Goal: Task Accomplishment & Management: Use online tool/utility

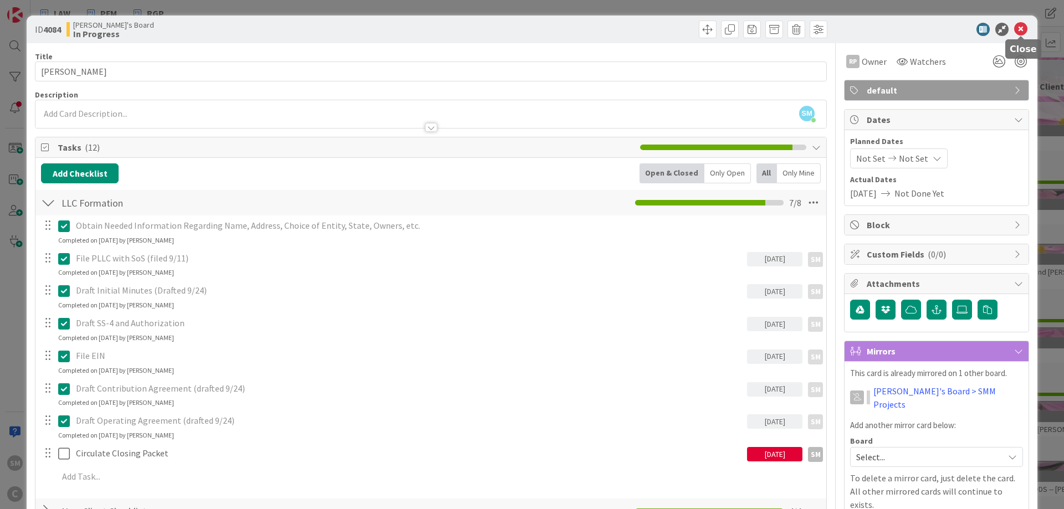
click at [1024, 29] on icon at bounding box center [1020, 29] width 13 height 13
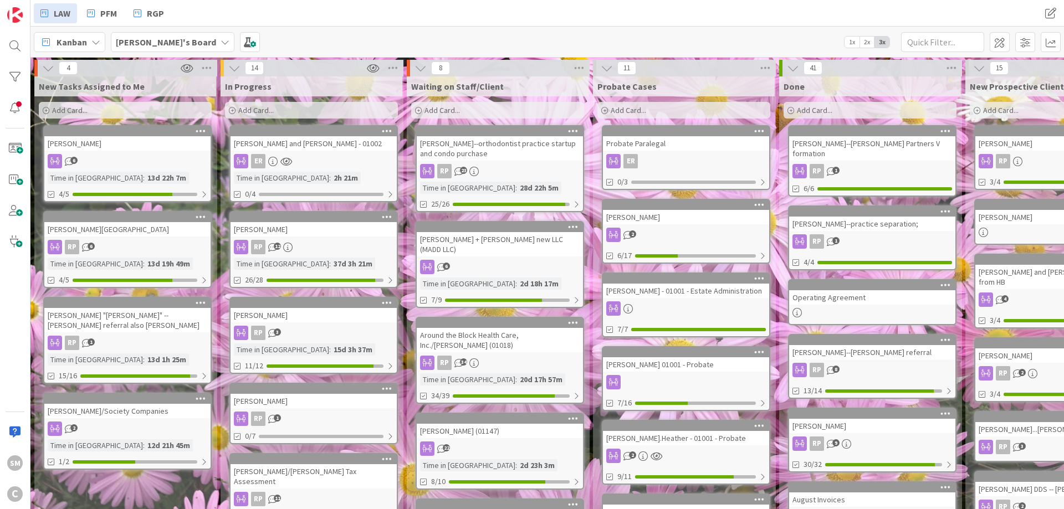
click at [302, 109] on div "Add Card..." at bounding box center [311, 110] width 173 height 17
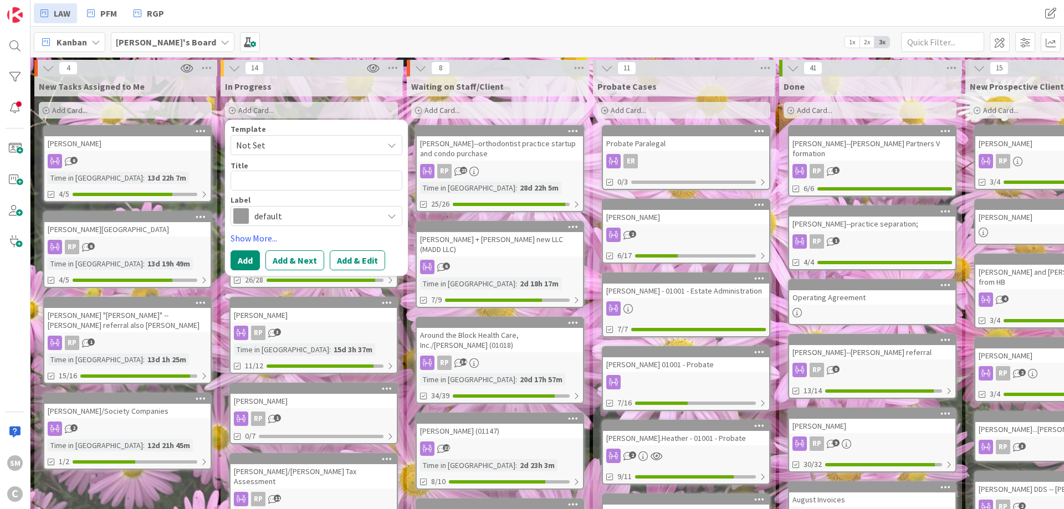
type textarea "x"
type textarea "C"
type textarea "x"
type textarea "Ca"
type textarea "x"
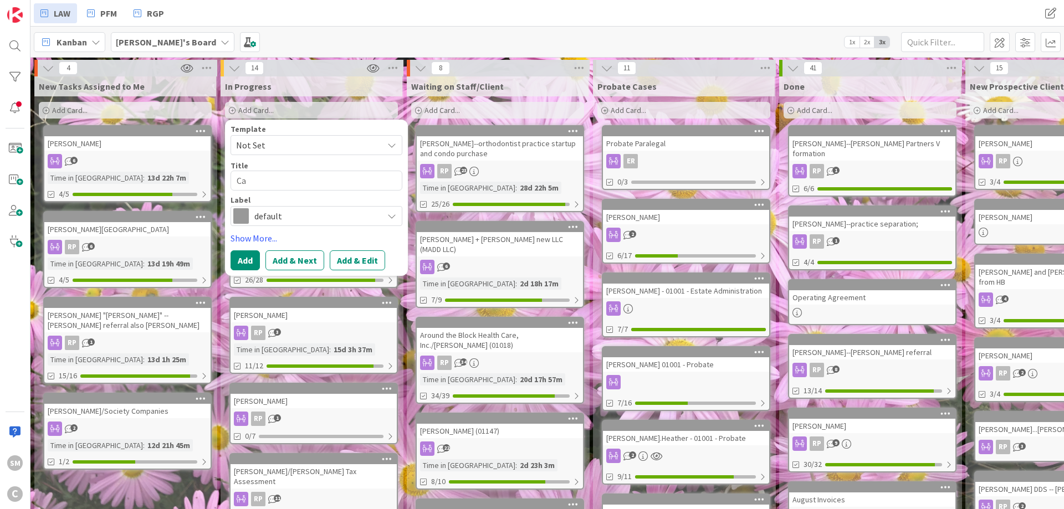
type textarea "Cal"
type textarea "x"
type textarea "Calv"
type textarea "x"
type textarea "Calve"
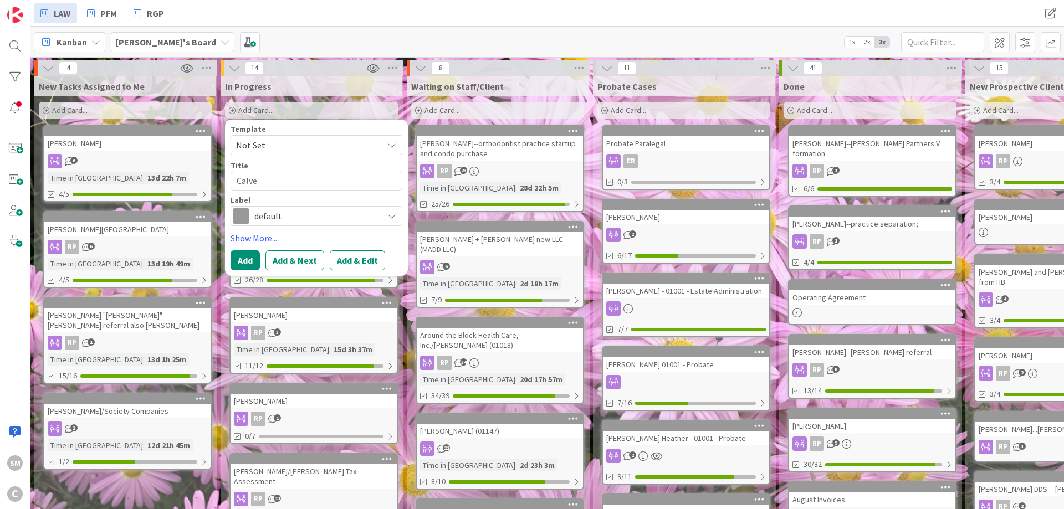
type textarea "x"
type textarea "Calver"
type textarea "x"
type textarea "[PERSON_NAME]"
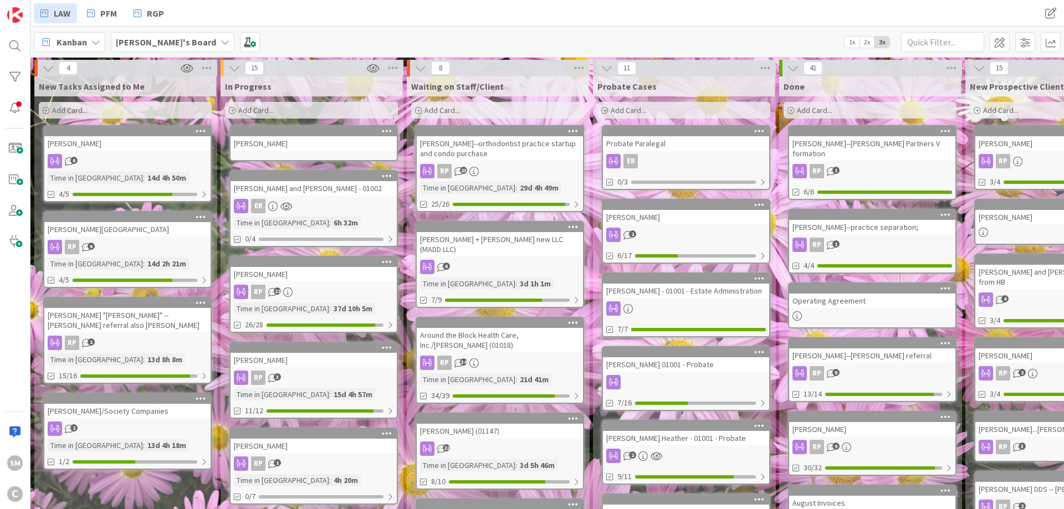
click at [281, 145] on div "[PERSON_NAME]" at bounding box center [313, 143] width 166 height 14
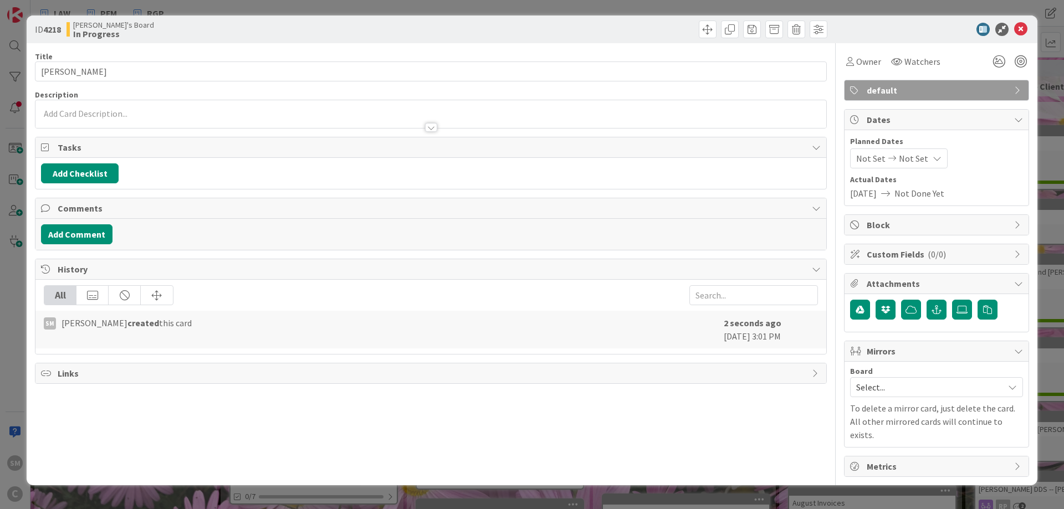
click at [151, 120] on div at bounding box center [430, 122] width 790 height 12
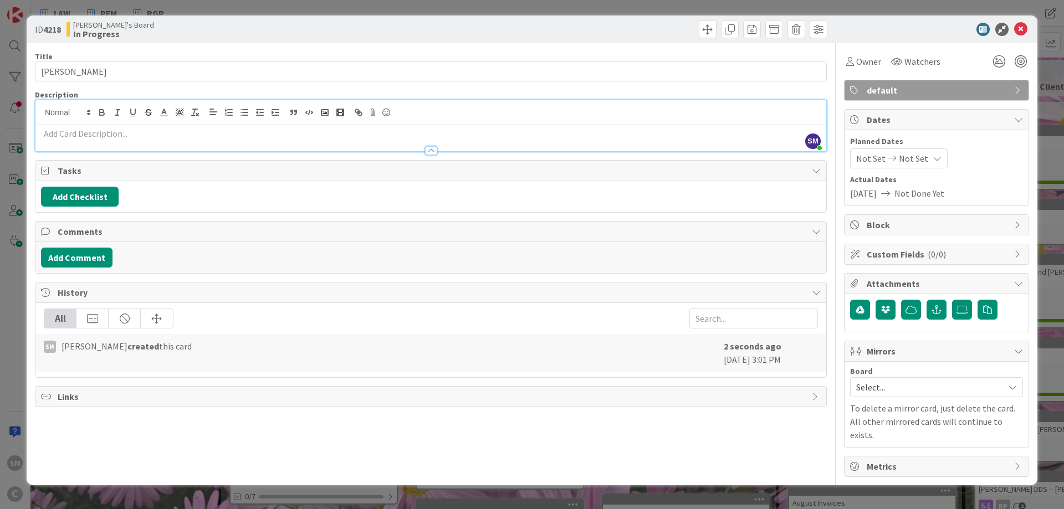
click at [153, 136] on p at bounding box center [430, 133] width 779 height 13
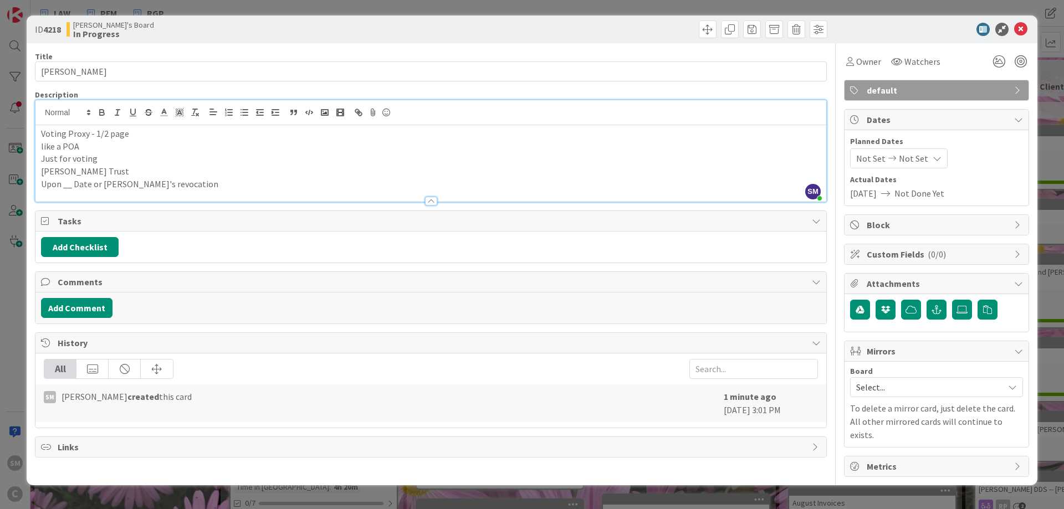
click at [112, 173] on p "[PERSON_NAME] Trust" at bounding box center [430, 171] width 779 height 13
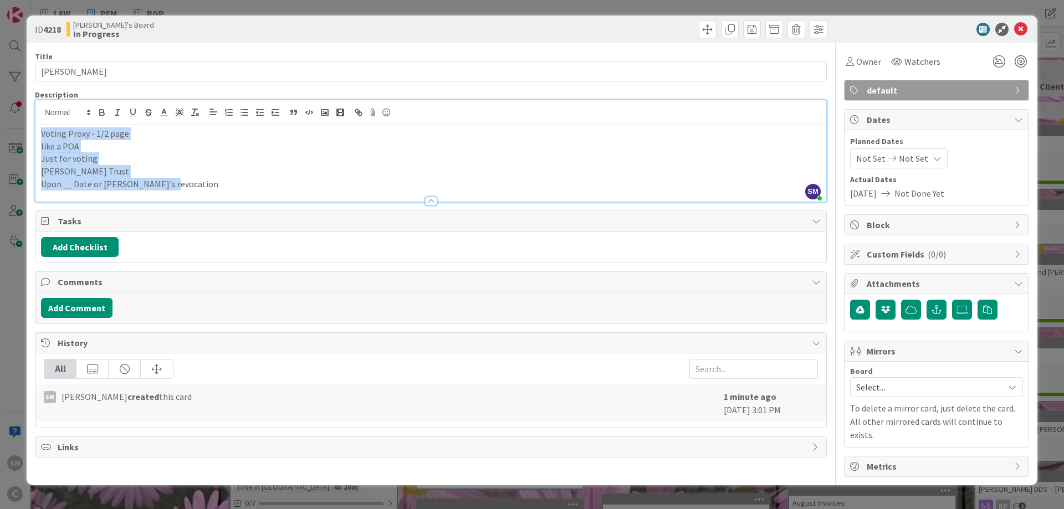
drag, startPoint x: 178, startPoint y: 187, endPoint x: 27, endPoint y: 133, distance: 161.0
click at [35, 133] on div "Voting Proxy - 1/2 page like a POA Just for voting [PERSON_NAME] Trust Upon __ …" at bounding box center [430, 163] width 790 height 76
click at [183, 186] on p "Upon __ Date or [PERSON_NAME]'s revocation" at bounding box center [430, 184] width 779 height 13
drag, startPoint x: 183, startPoint y: 186, endPoint x: 31, endPoint y: 131, distance: 161.2
click at [35, 131] on div "Voting Proxy - 1/2 page like a POA Just for voting [PERSON_NAME] Trust Upon __ …" at bounding box center [430, 163] width 790 height 76
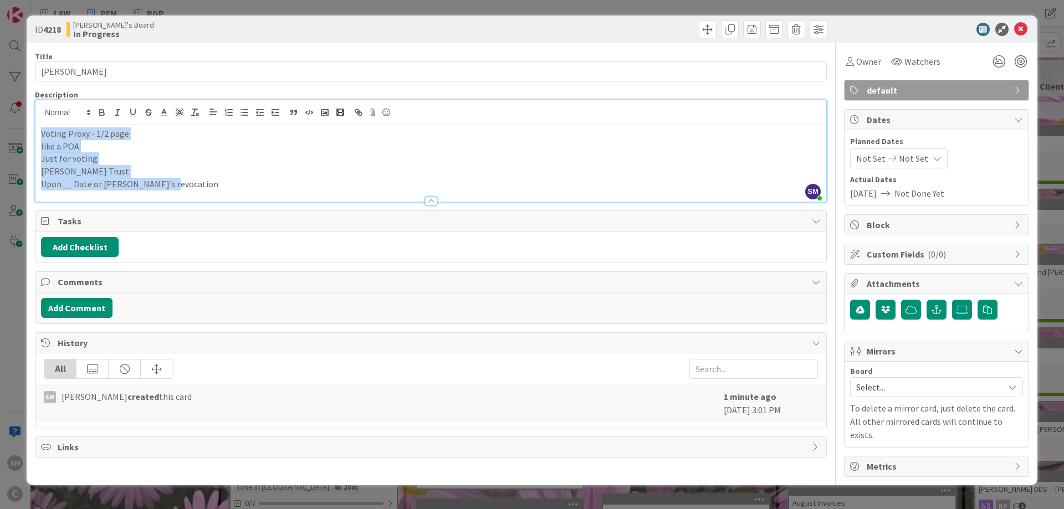
copy div "Voting Proxy - 1/2 page like a POA Just for voting [PERSON_NAME] Trust Upon __ …"
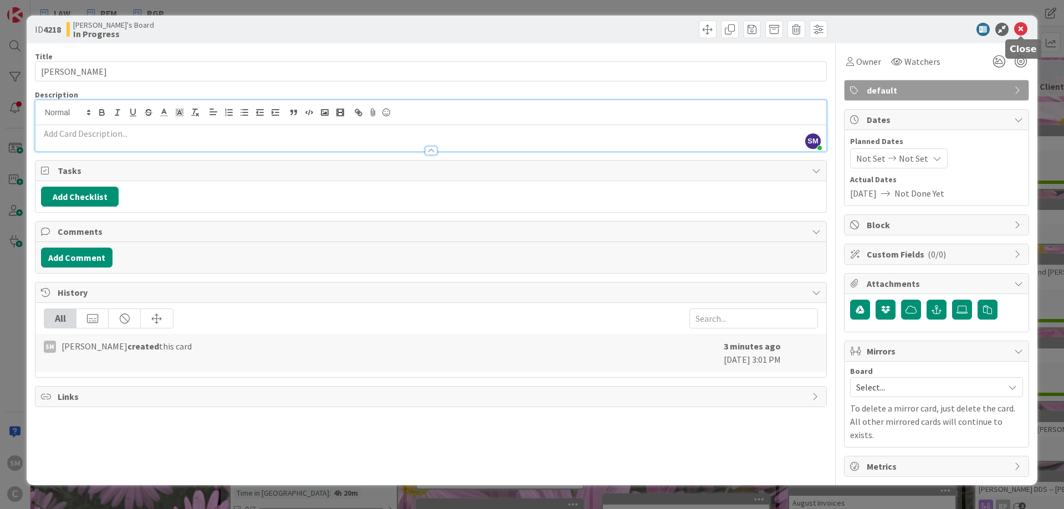
click at [1023, 28] on icon at bounding box center [1020, 29] width 13 height 13
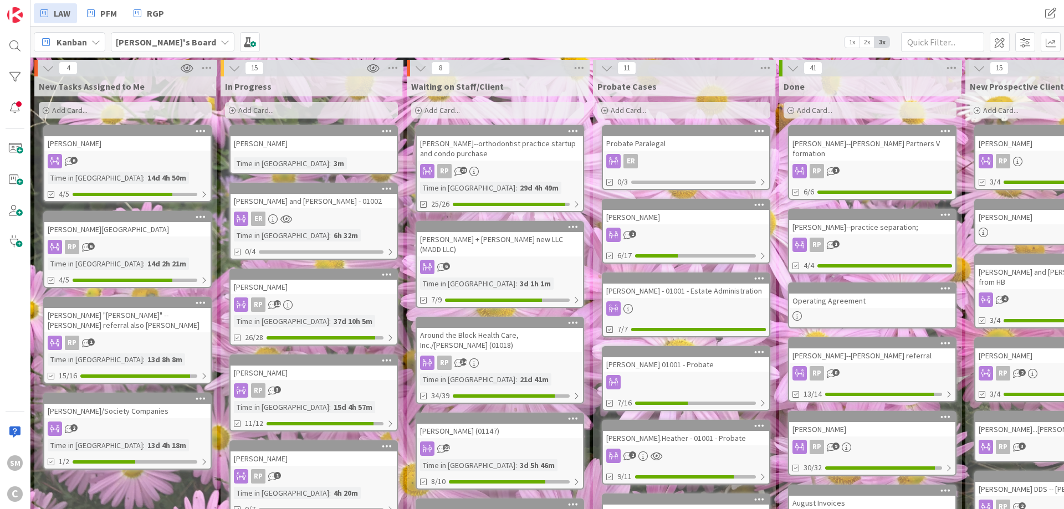
click at [503, 248] on link "[PERSON_NAME] + [PERSON_NAME] new LLC (MADD LLC) 6 Time in Column : 3d 1h 1m 7/9" at bounding box center [499, 264] width 168 height 87
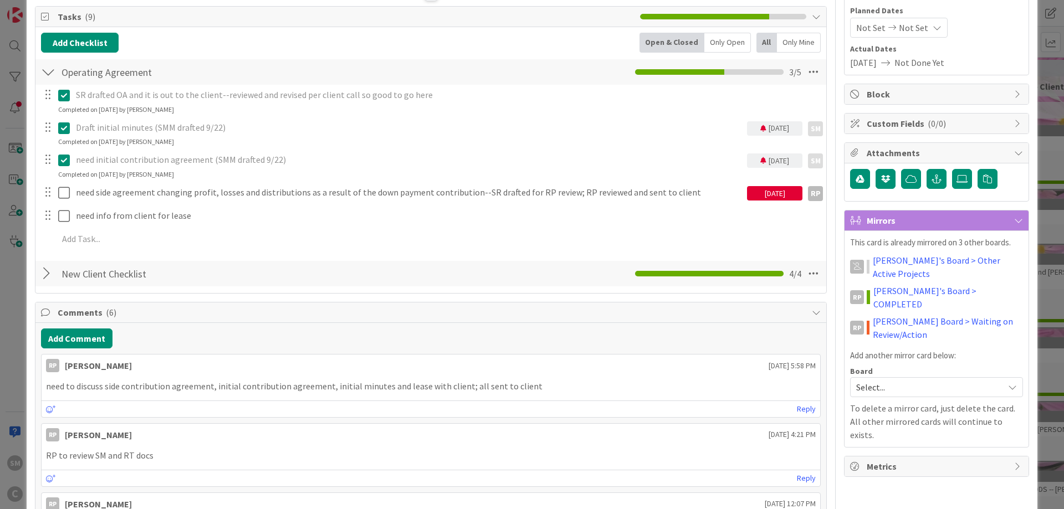
scroll to position [133, 0]
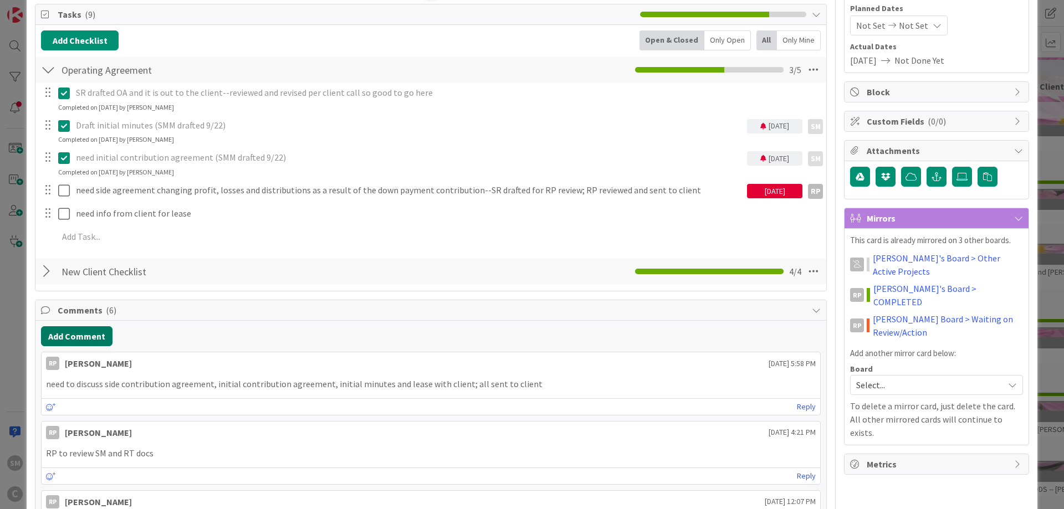
click at [94, 341] on button "Add Comment" at bounding box center [76, 336] width 71 height 20
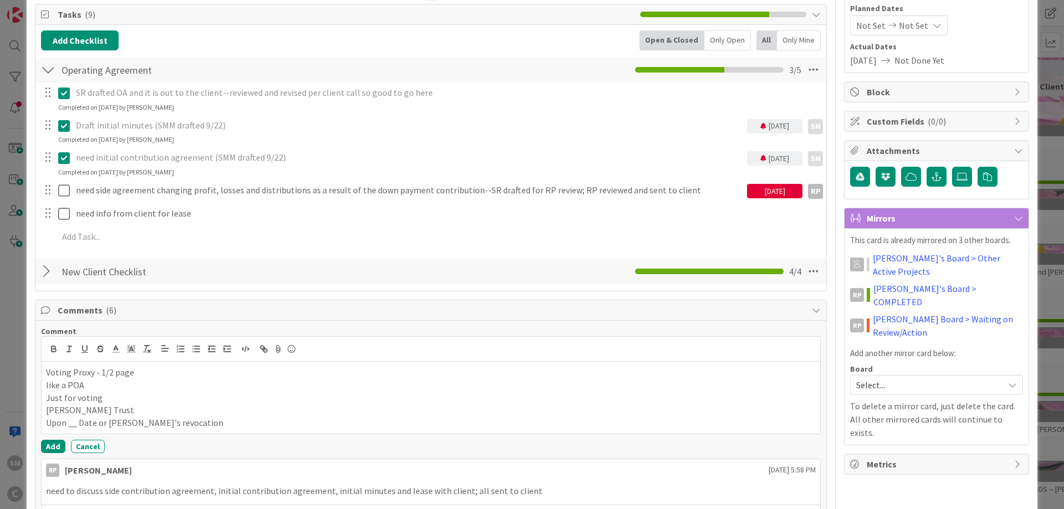
drag, startPoint x: 48, startPoint y: 373, endPoint x: 142, endPoint y: 374, distance: 93.6
click at [48, 374] on p "Voting Proxy - 1/2 page" at bounding box center [430, 372] width 769 height 13
click at [59, 446] on button "Add" at bounding box center [53, 446] width 24 height 13
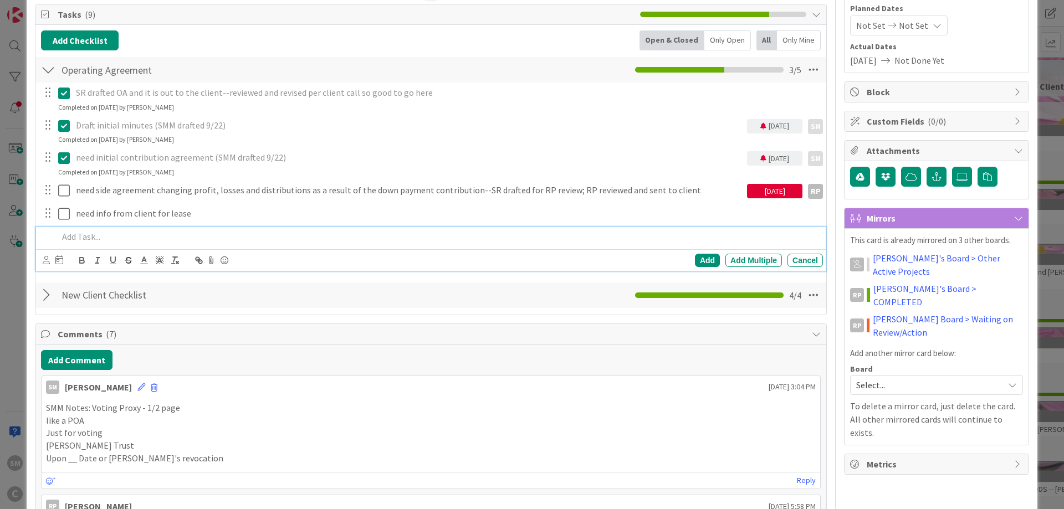
click at [79, 234] on p at bounding box center [438, 236] width 760 height 13
click at [47, 260] on icon at bounding box center [46, 260] width 7 height 8
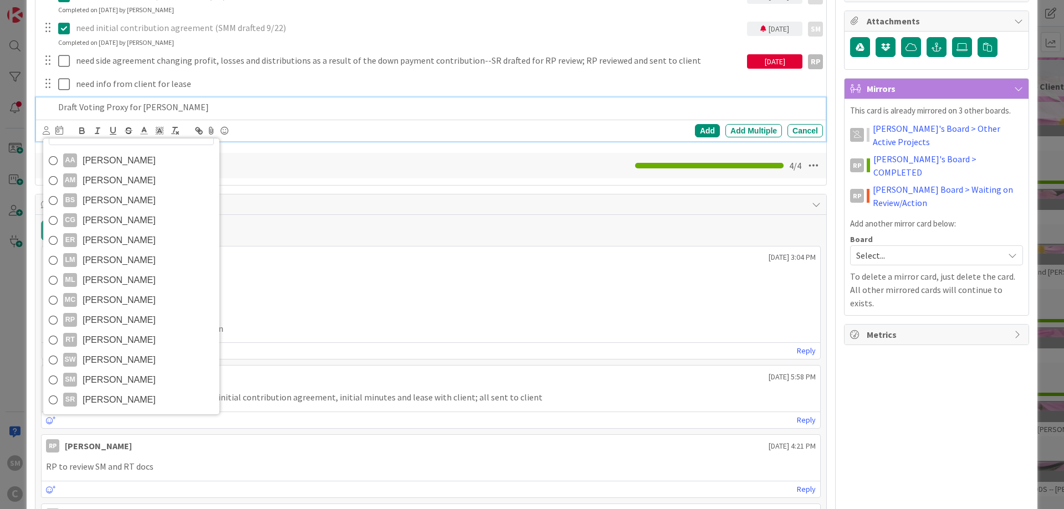
scroll to position [266, 0]
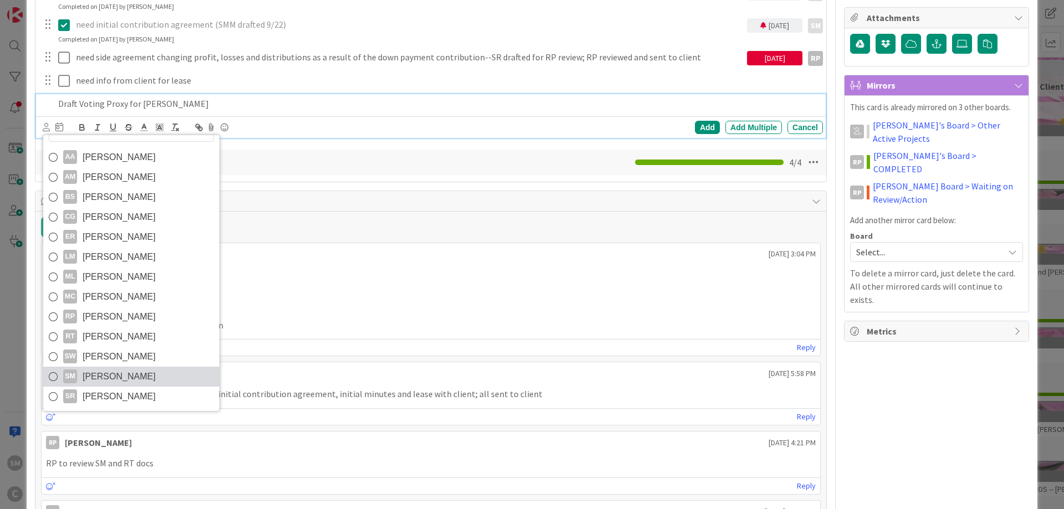
click at [150, 376] on link "SM [PERSON_NAME]" at bounding box center [131, 377] width 176 height 20
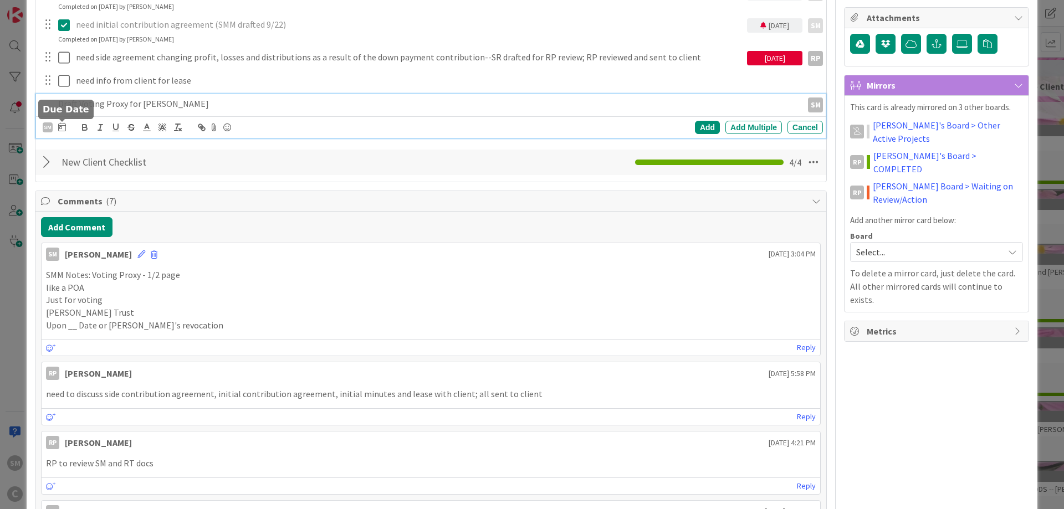
click at [60, 125] on icon at bounding box center [62, 126] width 8 height 9
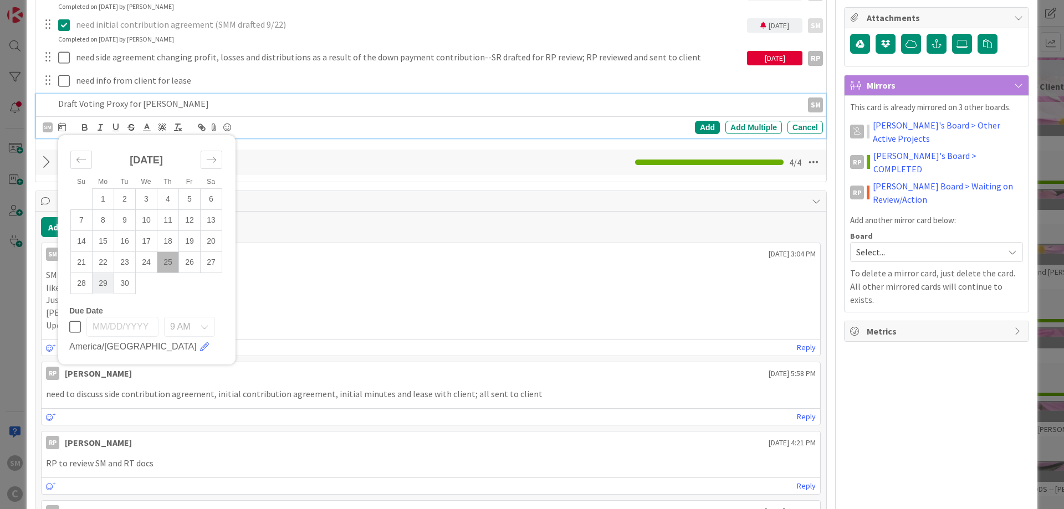
click at [104, 289] on td "29" at bounding box center [104, 283] width 22 height 21
type input "[DATE]"
click at [707, 124] on div "Add" at bounding box center [707, 127] width 25 height 13
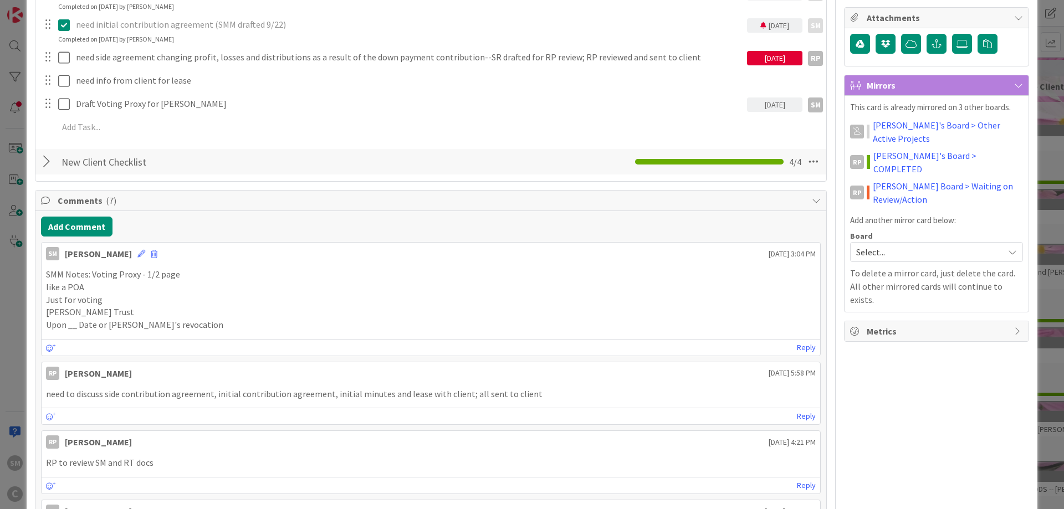
click at [910, 390] on div "Owner SM default Dates Planned Dates Not Set Not Set Actual Dates [DATE] Not Do…" at bounding box center [936, 464] width 185 height 1375
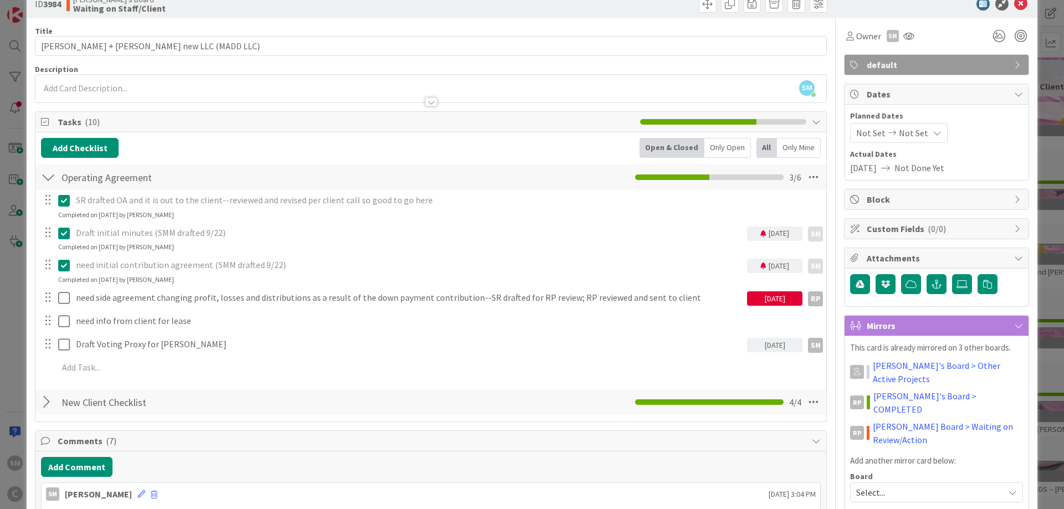
scroll to position [0, 0]
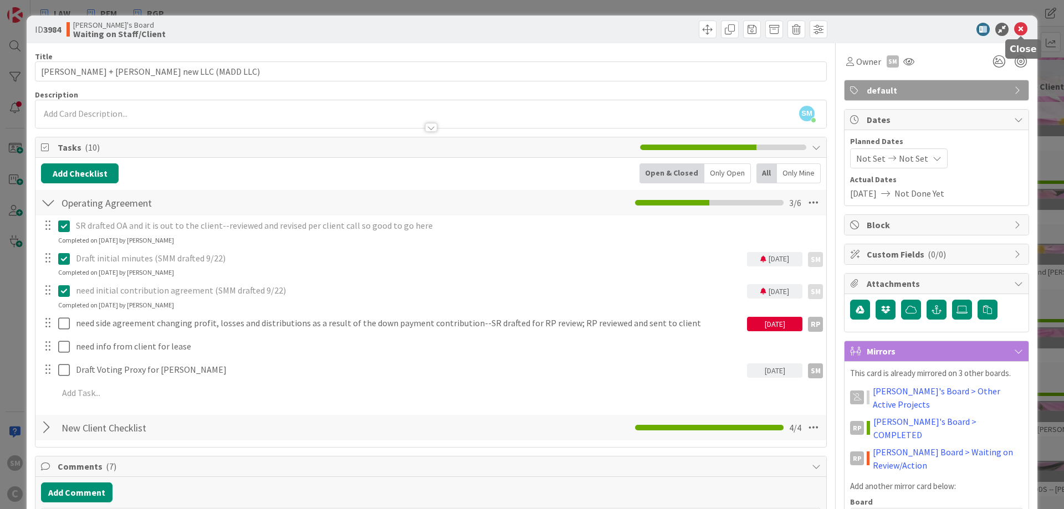
click at [1023, 25] on icon at bounding box center [1020, 29] width 13 height 13
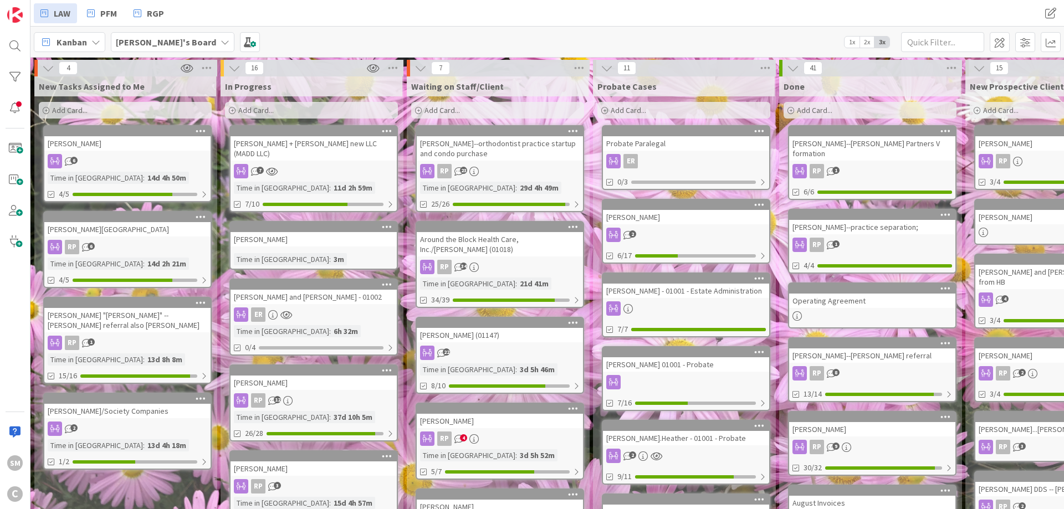
click at [387, 223] on icon at bounding box center [387, 227] width 11 height 8
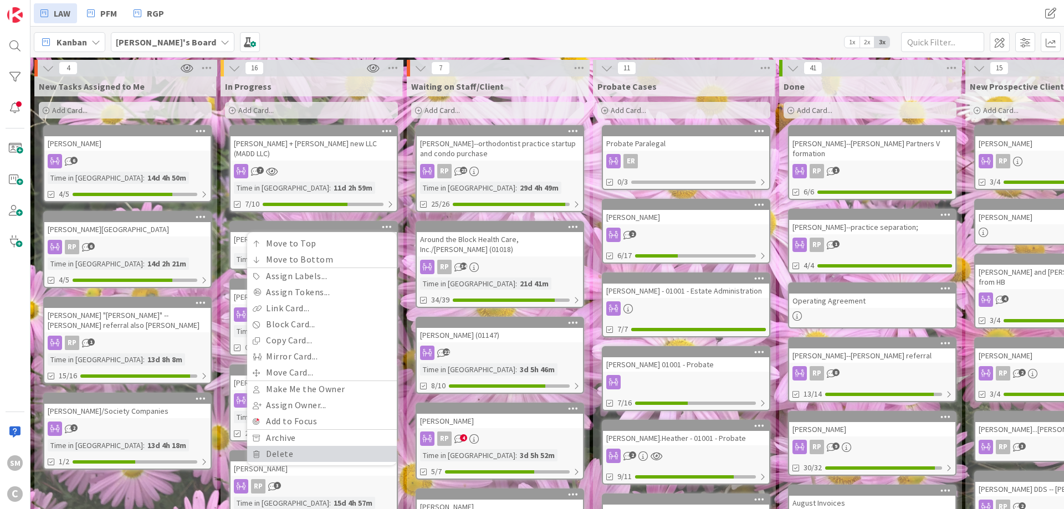
click at [291, 446] on link "Delete" at bounding box center [322, 454] width 150 height 16
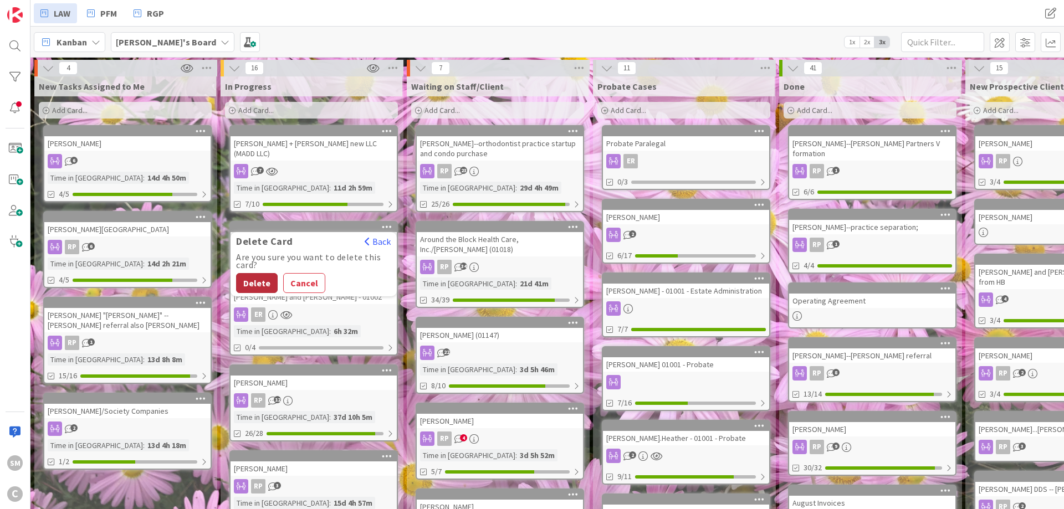
click at [256, 273] on button "Delete" at bounding box center [257, 283] width 42 height 20
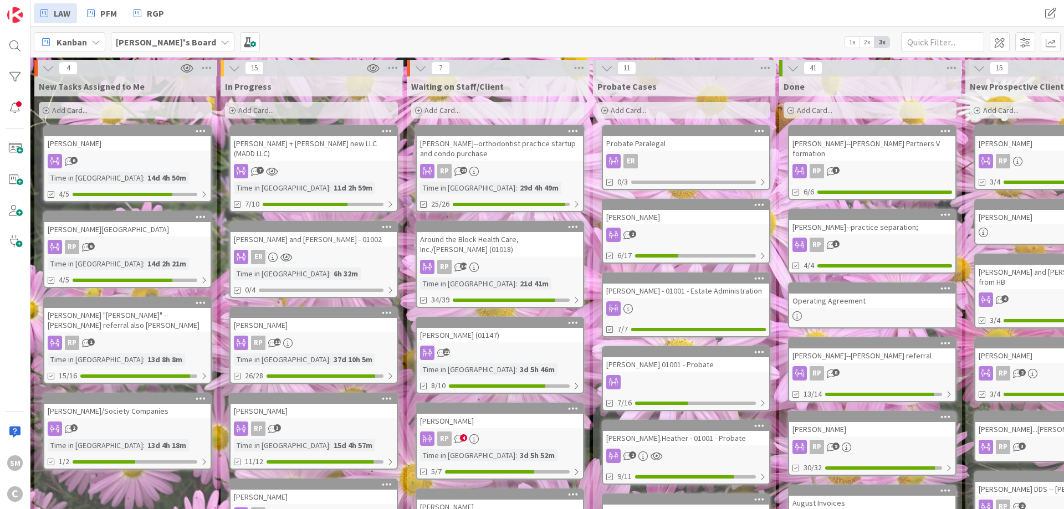
click at [297, 232] on div "[PERSON_NAME] and [PERSON_NAME] - 01002" at bounding box center [313, 239] width 166 height 14
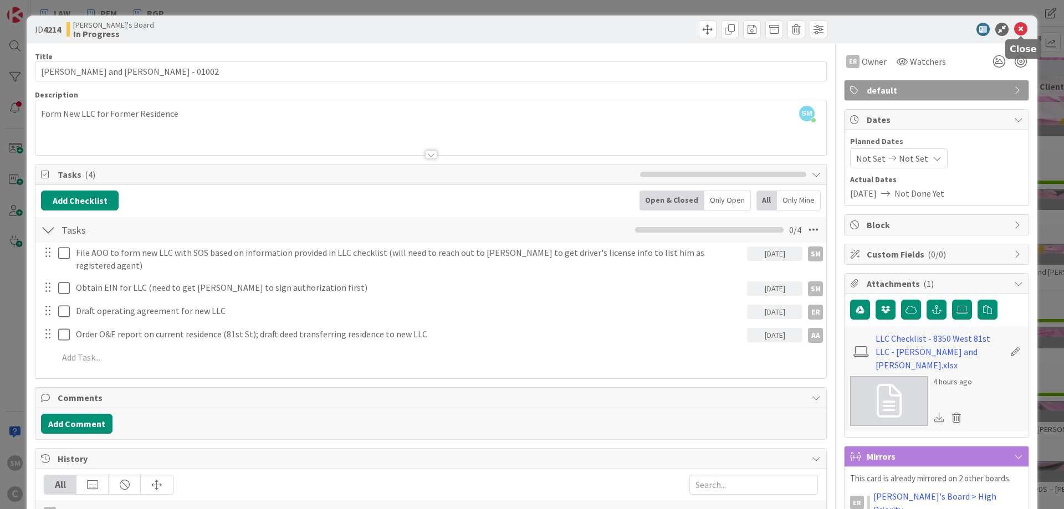
click at [1021, 33] on icon at bounding box center [1020, 29] width 13 height 13
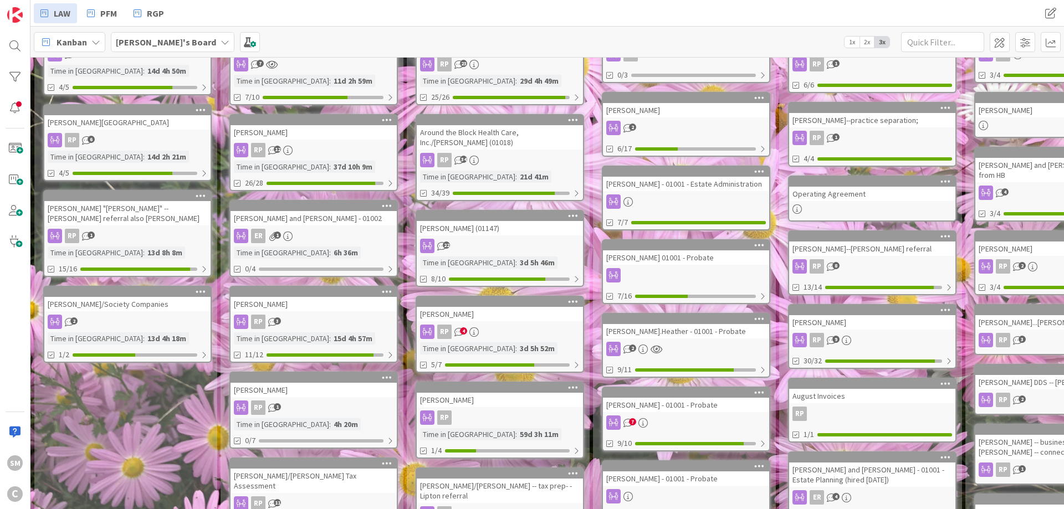
scroll to position [199, 0]
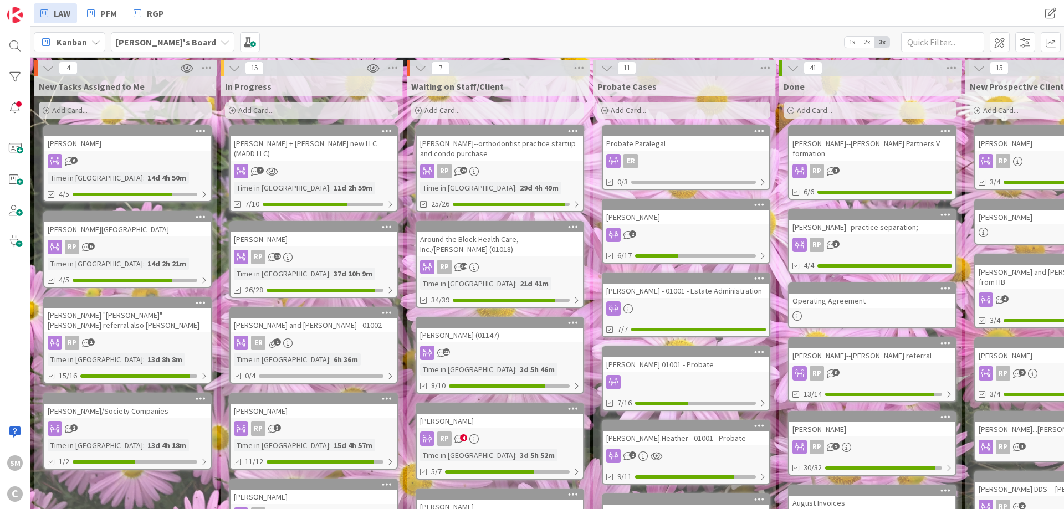
scroll to position [266, 0]
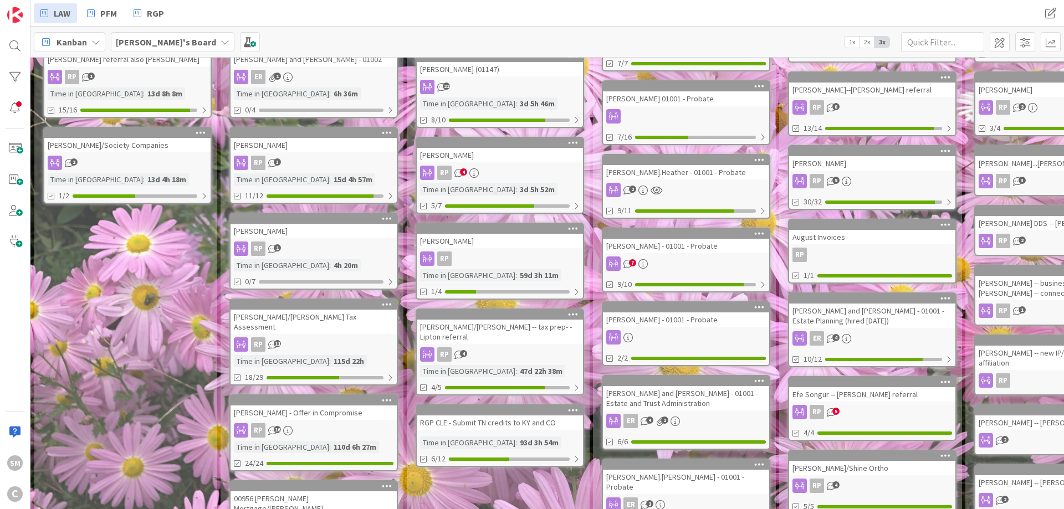
click at [677, 256] on div "7" at bounding box center [686, 263] width 166 height 14
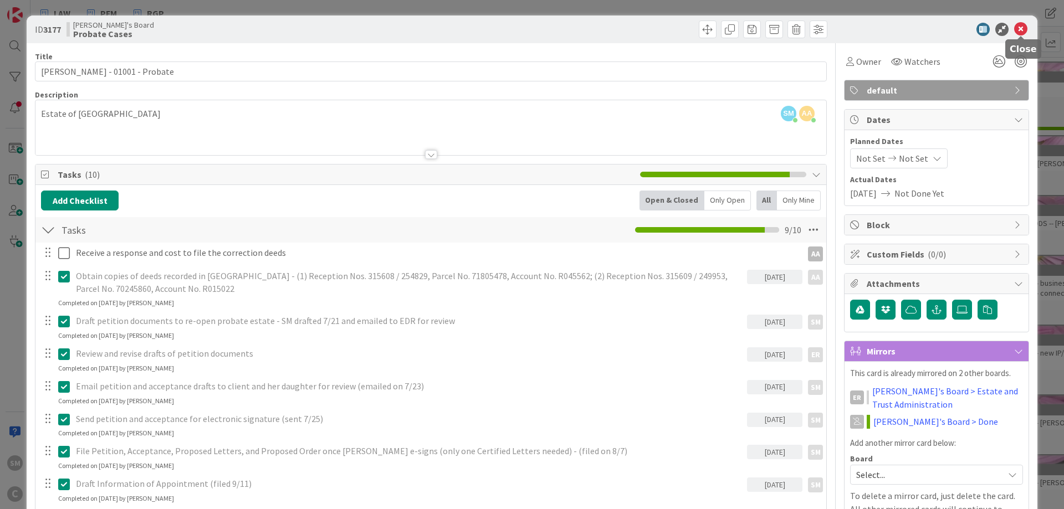
click at [1020, 28] on icon at bounding box center [1020, 29] width 13 height 13
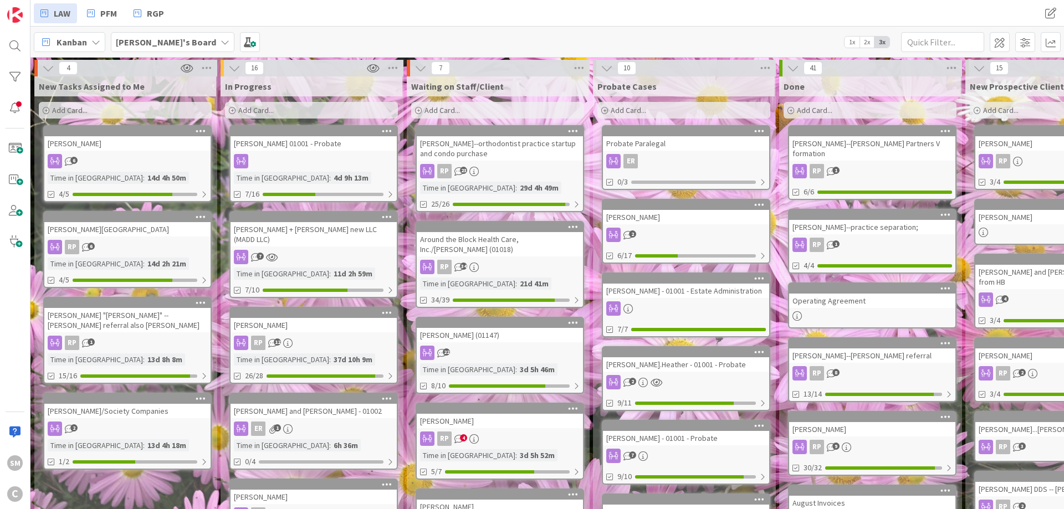
click at [332, 155] on div at bounding box center [313, 161] width 166 height 14
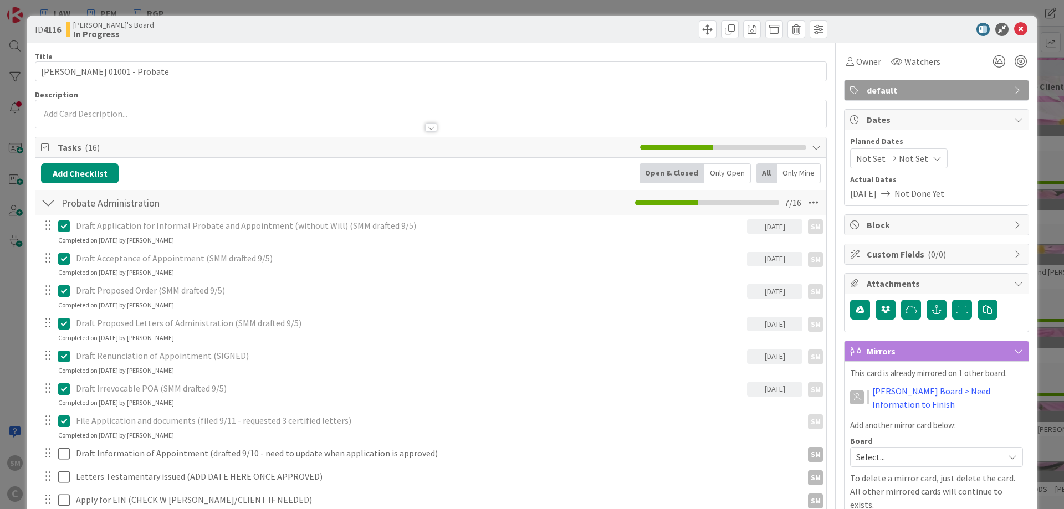
scroll to position [199, 0]
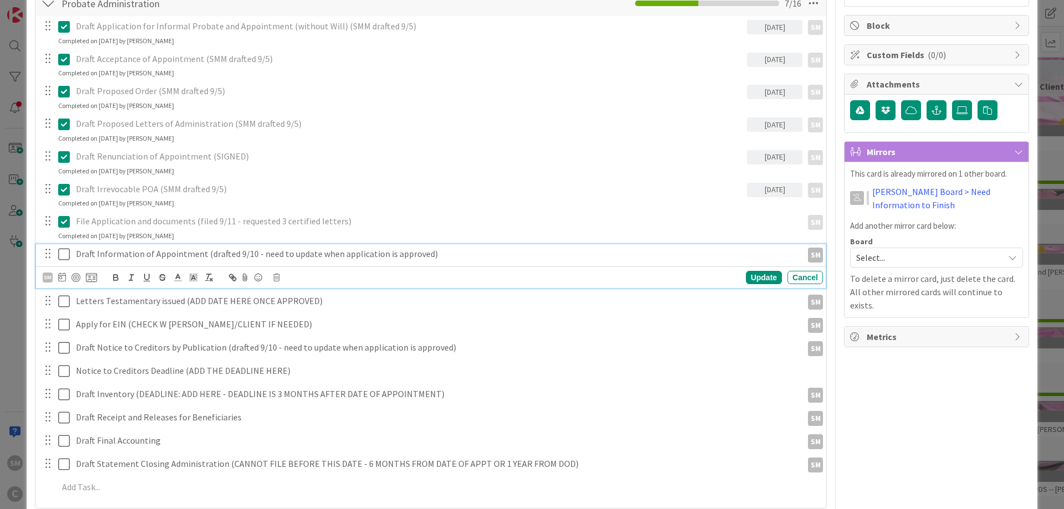
click at [319, 254] on p "Draft Information of Appointment (drafted 9/10 - need to update when applicatio…" at bounding box center [437, 254] width 722 height 13
drag, startPoint x: 464, startPoint y: 253, endPoint x: 202, endPoint y: 253, distance: 262.0
click at [202, 253] on p "Draft Information of Appointment (drafted 9/10 - need to update when applicatio…" at bounding box center [437, 254] width 722 height 13
click at [78, 255] on p "Draft Information of Appointment (drafted 9/10 - need to update when applicatio…" at bounding box center [437, 254] width 722 height 13
click at [48, 276] on div "SM" at bounding box center [48, 278] width 10 height 10
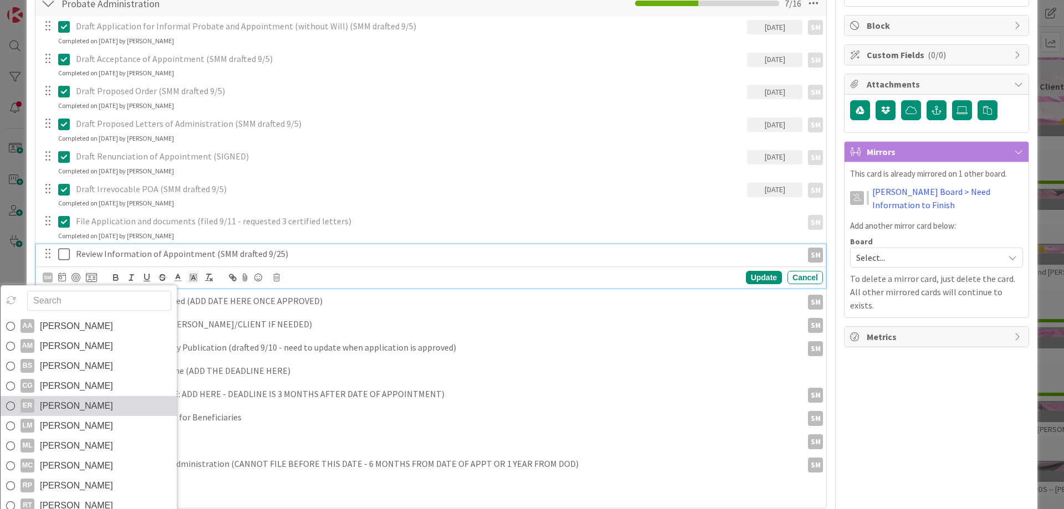
click at [80, 411] on span "[PERSON_NAME]" at bounding box center [76, 406] width 73 height 17
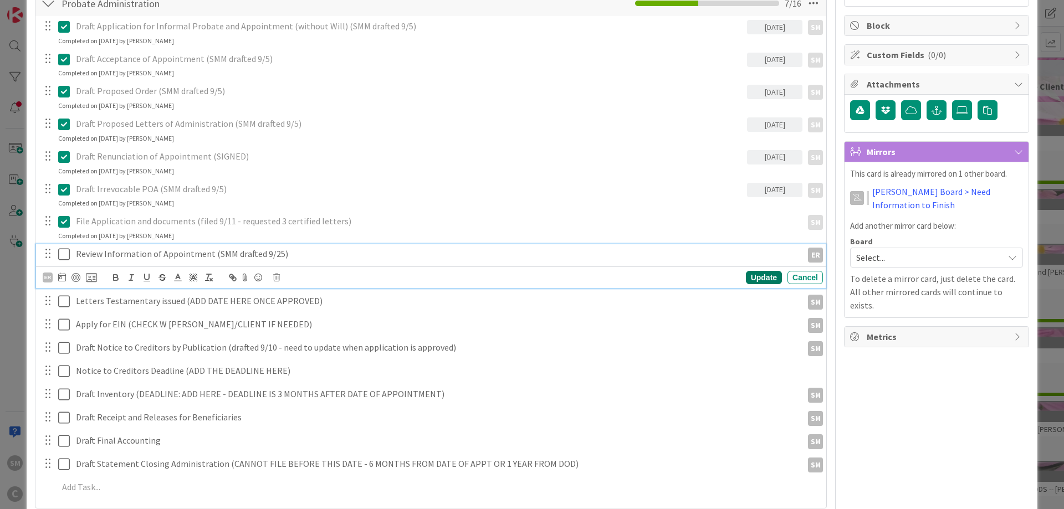
click at [770, 271] on div "Update" at bounding box center [764, 277] width 36 height 13
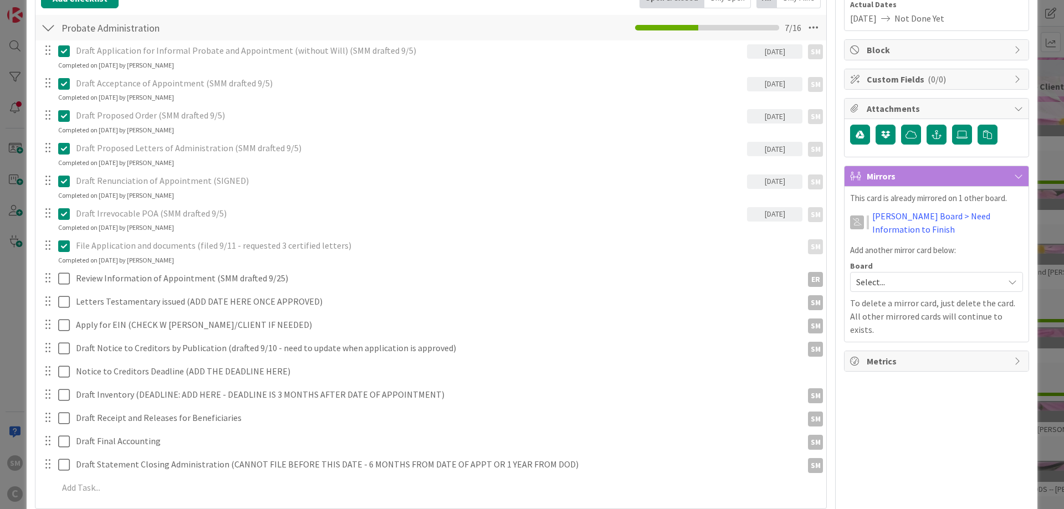
scroll to position [168, 0]
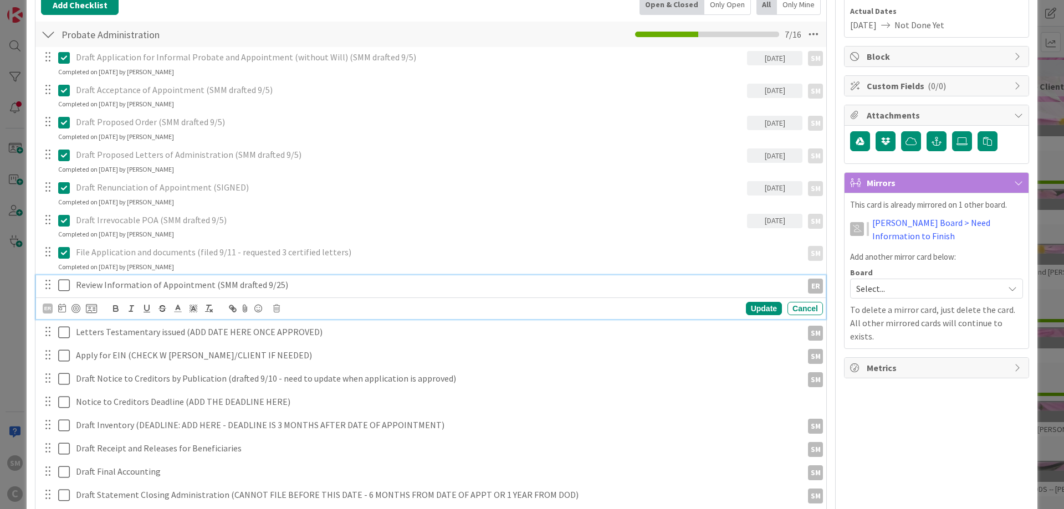
click at [223, 286] on p "Review Information of Appointment (SMM drafted 9/25)" at bounding box center [437, 285] width 722 height 13
click at [48, 309] on div "ER" at bounding box center [48, 309] width 10 height 10
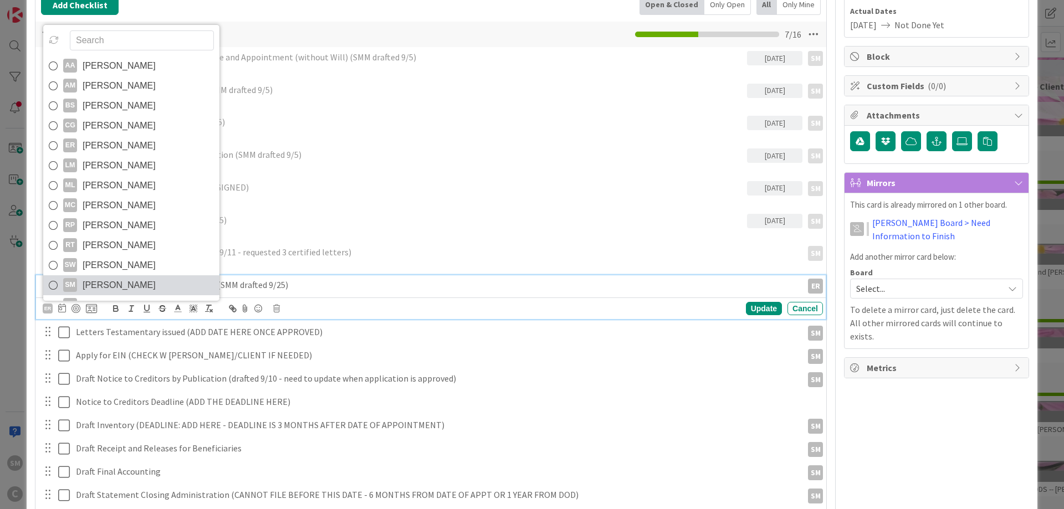
click at [129, 279] on span "[PERSON_NAME]" at bounding box center [119, 285] width 73 height 17
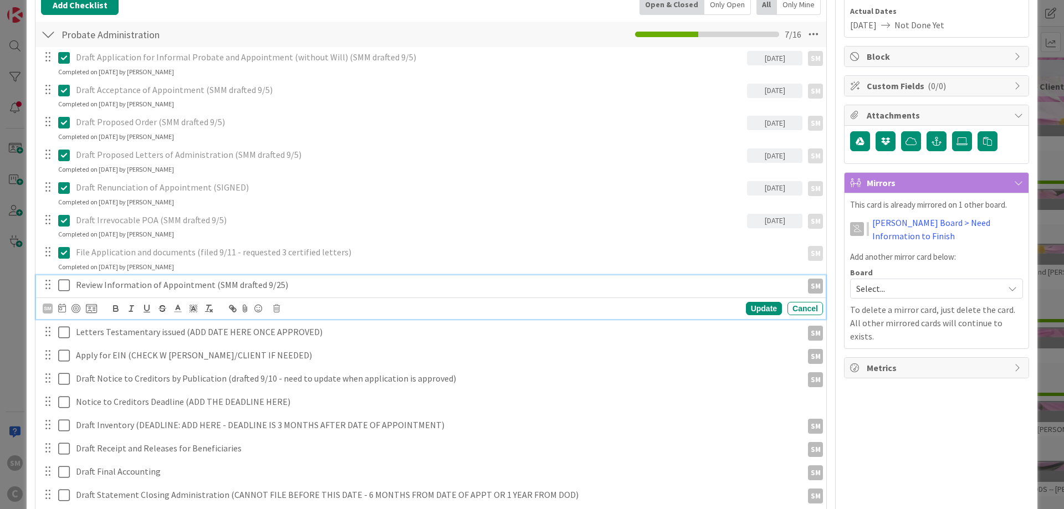
click at [306, 288] on p "Review Information of Appointment (SMM drafted 9/25)" at bounding box center [437, 285] width 722 height 13
click at [953, 395] on div "Owner ER SM default Dates Planned Dates Not Set Not Set Actual Dates [DATE] Not…" at bounding box center [936, 425] width 185 height 1100
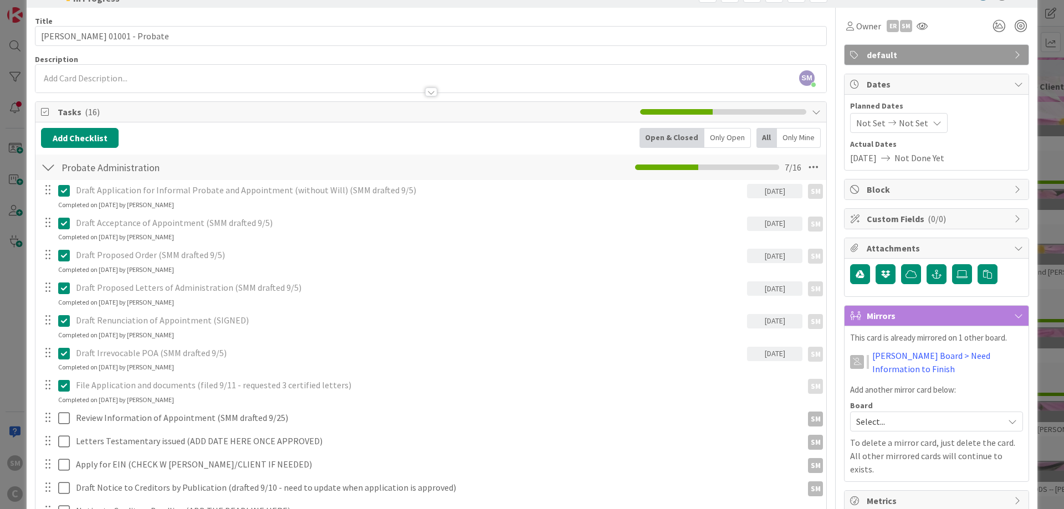
scroll to position [0, 0]
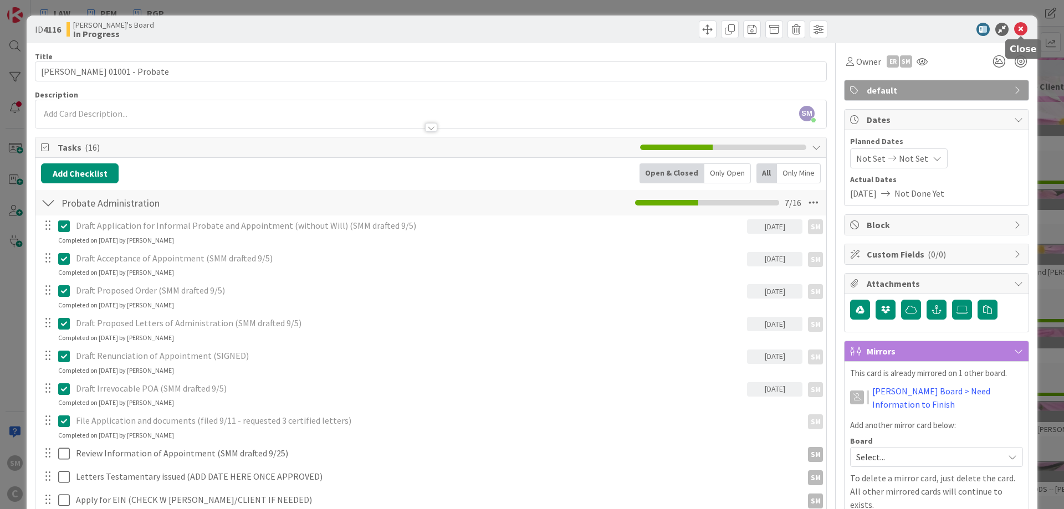
click at [1025, 27] on icon at bounding box center [1020, 29] width 13 height 13
